Goal: Task Accomplishment & Management: Complete application form

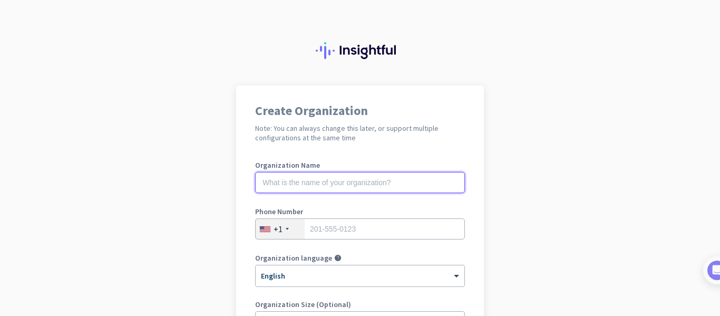
click at [372, 188] on input "text" at bounding box center [360, 182] width 210 height 21
type input "Deckzi Solutions"
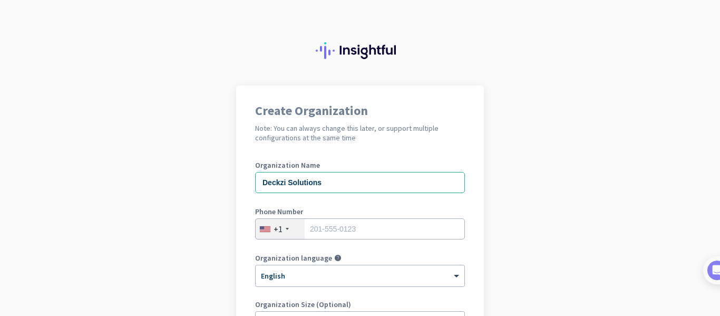
click at [283, 226] on div "+1" at bounding box center [280, 229] width 49 height 20
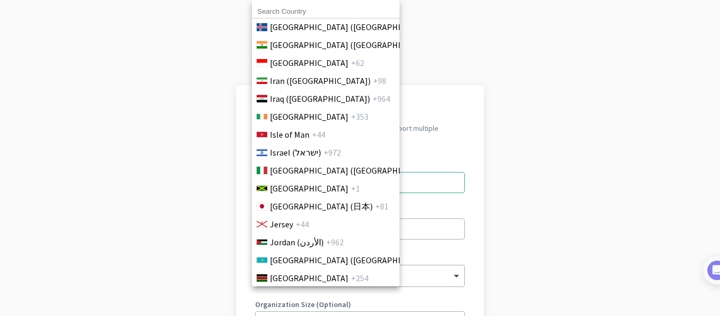
scroll to position [1849, 0]
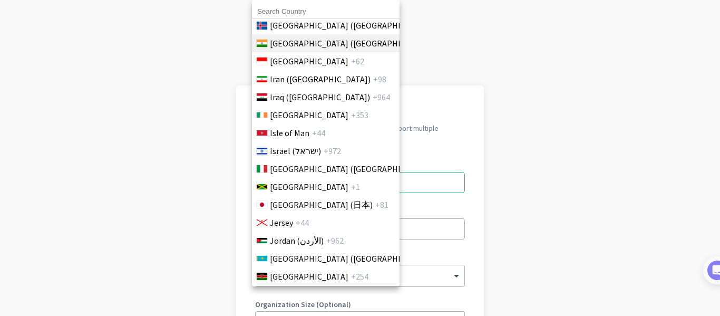
click at [307, 44] on span "[GEOGRAPHIC_DATA] ([GEOGRAPHIC_DATA])" at bounding box center [352, 43] width 165 height 13
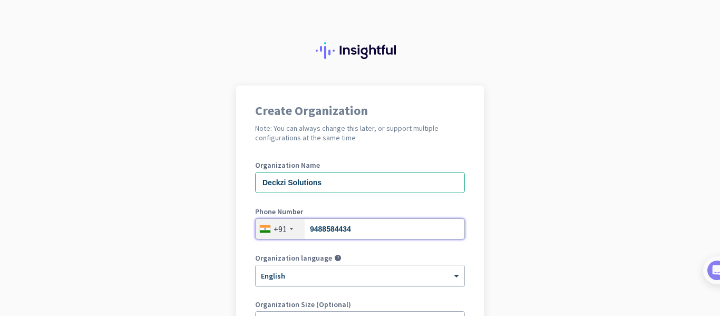
type input "9488584434"
click at [464, 223] on div "Create Organization Note: You can always change this later, or support multiple…" at bounding box center [360, 287] width 248 height 404
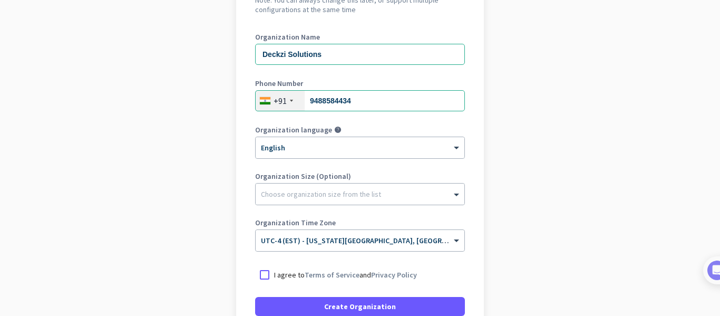
scroll to position [129, 0]
click at [341, 196] on div at bounding box center [360, 191] width 209 height 11
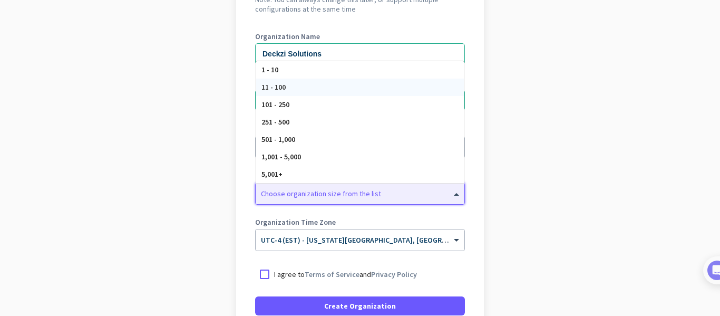
click at [331, 91] on div "11 - 100" at bounding box center [360, 87] width 208 height 17
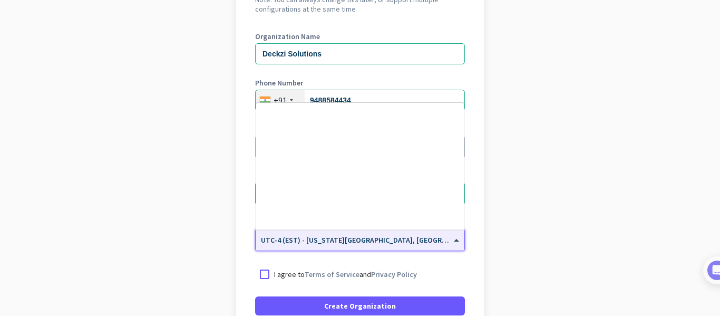
click at [352, 242] on span "UTC-4 (EST) - [US_STATE][GEOGRAPHIC_DATA], [GEOGRAPHIC_DATA], [GEOGRAPHIC_DATA]…" at bounding box center [444, 239] width 367 height 9
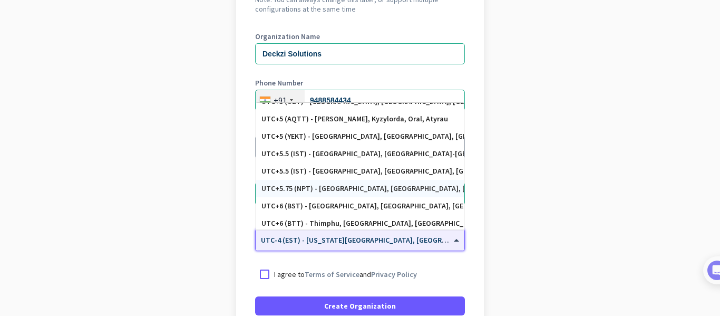
scroll to position [4168, 0]
click at [356, 169] on div "UTC+5.5 (IST) - [GEOGRAPHIC_DATA], [GEOGRAPHIC_DATA], [GEOGRAPHIC_DATA], [GEOGR…" at bounding box center [360, 171] width 197 height 9
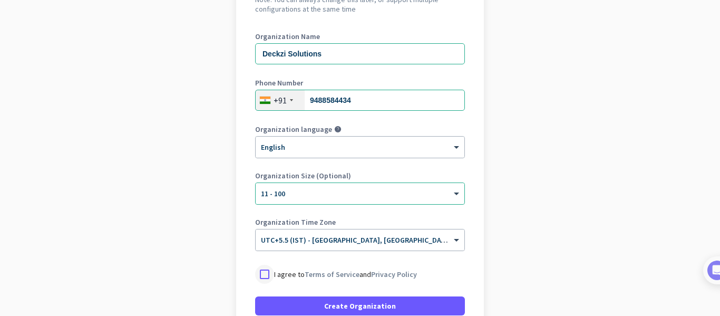
click at [259, 273] on div at bounding box center [264, 274] width 19 height 19
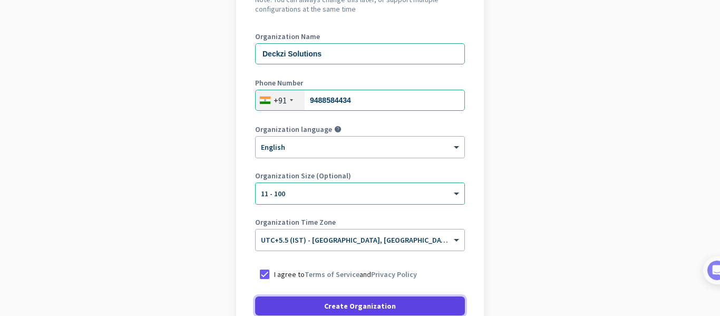
click at [364, 308] on span "Create Organization" at bounding box center [360, 306] width 72 height 11
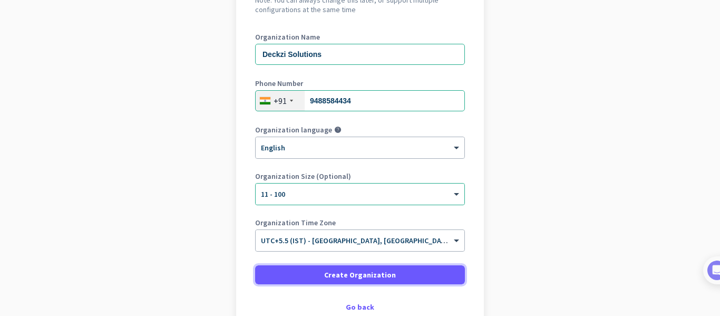
scroll to position [195, 0]
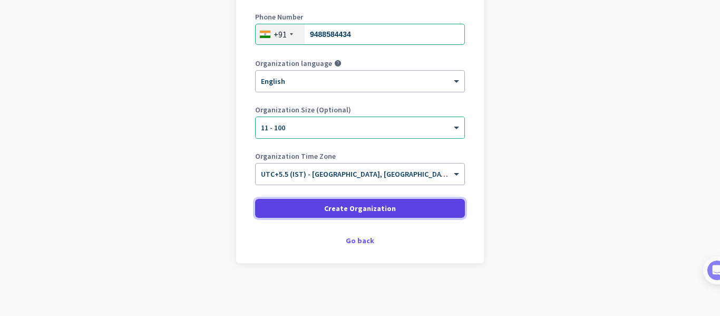
click at [355, 207] on span "Create Organization" at bounding box center [360, 208] width 72 height 11
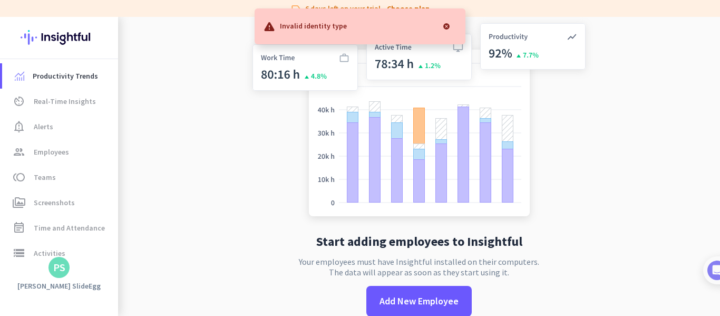
click at [445, 26] on div at bounding box center [446, 26] width 21 height 21
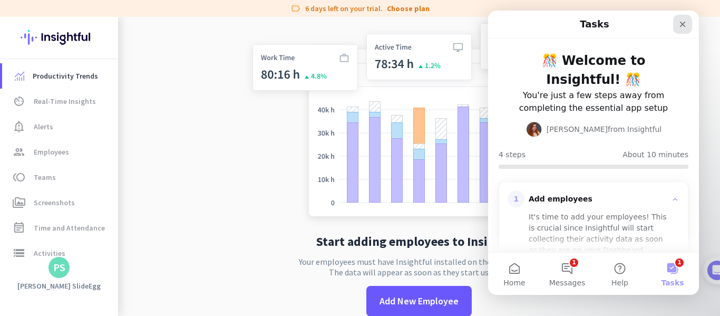
click at [680, 22] on icon "Close" at bounding box center [683, 24] width 8 height 8
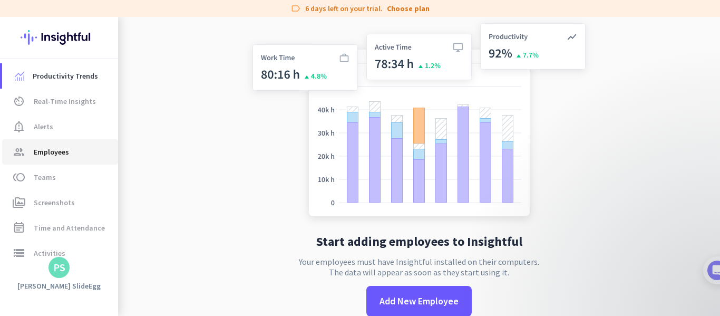
click at [57, 150] on span "Employees" at bounding box center [51, 152] width 35 height 13
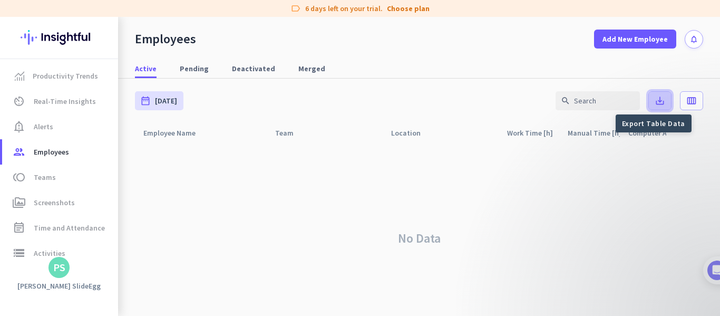
click at [655, 104] on icon "save_alt" at bounding box center [660, 100] width 11 height 11
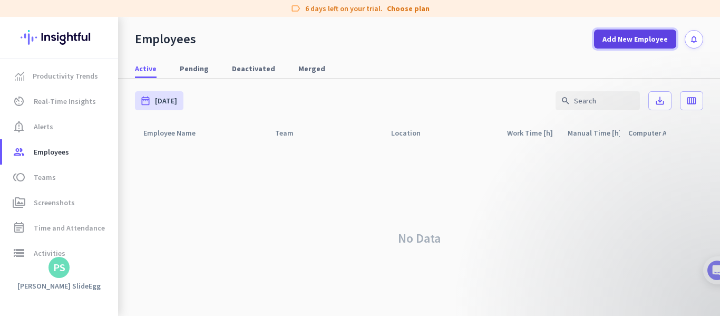
click at [640, 38] on span "Add New Employee" at bounding box center [635, 39] width 65 height 11
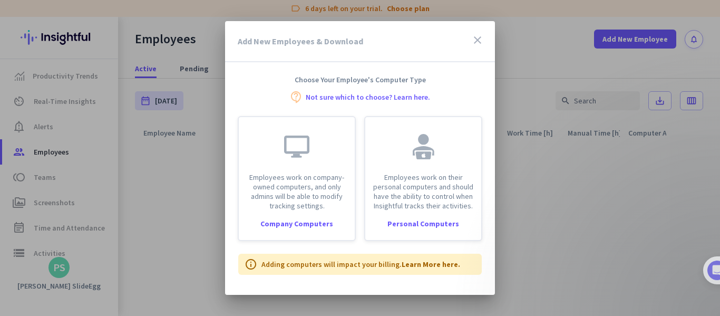
click at [482, 41] on icon "close" at bounding box center [477, 40] width 13 height 13
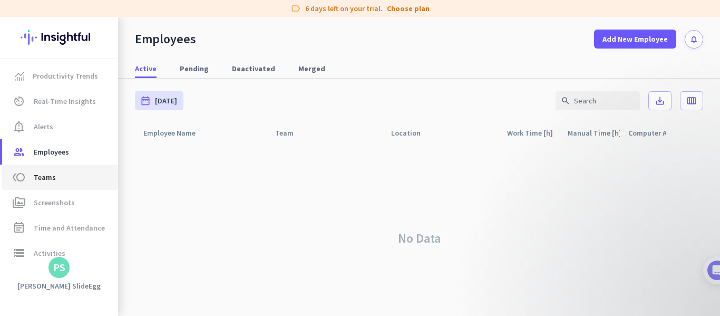
click at [59, 185] on link "toll Teams" at bounding box center [60, 177] width 116 height 25
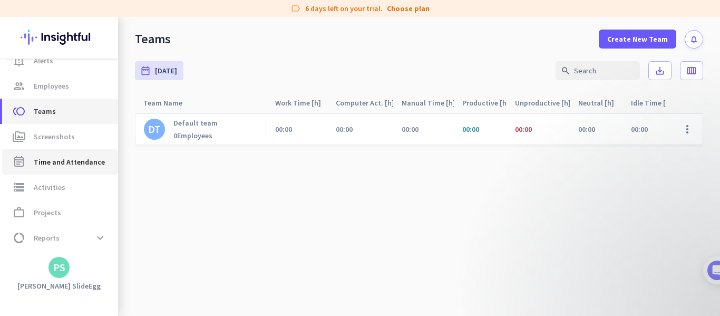
scroll to position [89, 0]
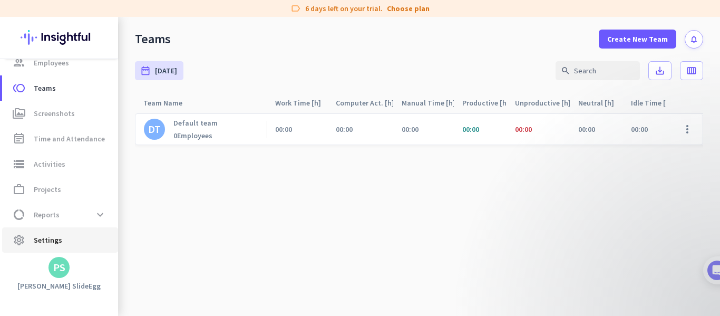
click at [37, 237] on span "Settings" at bounding box center [48, 240] width 28 height 13
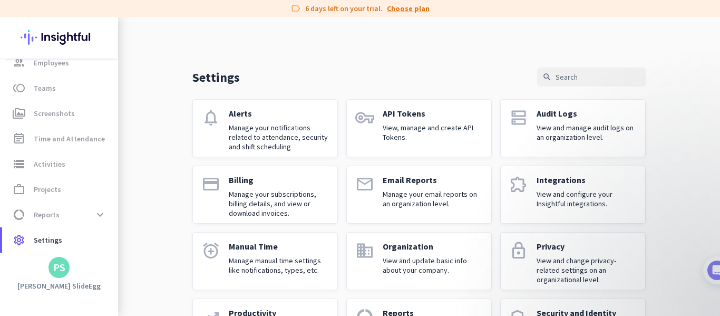
click at [412, 9] on link "Choose plan" at bounding box center [408, 8] width 43 height 11
